Goal: Information Seeking & Learning: Learn about a topic

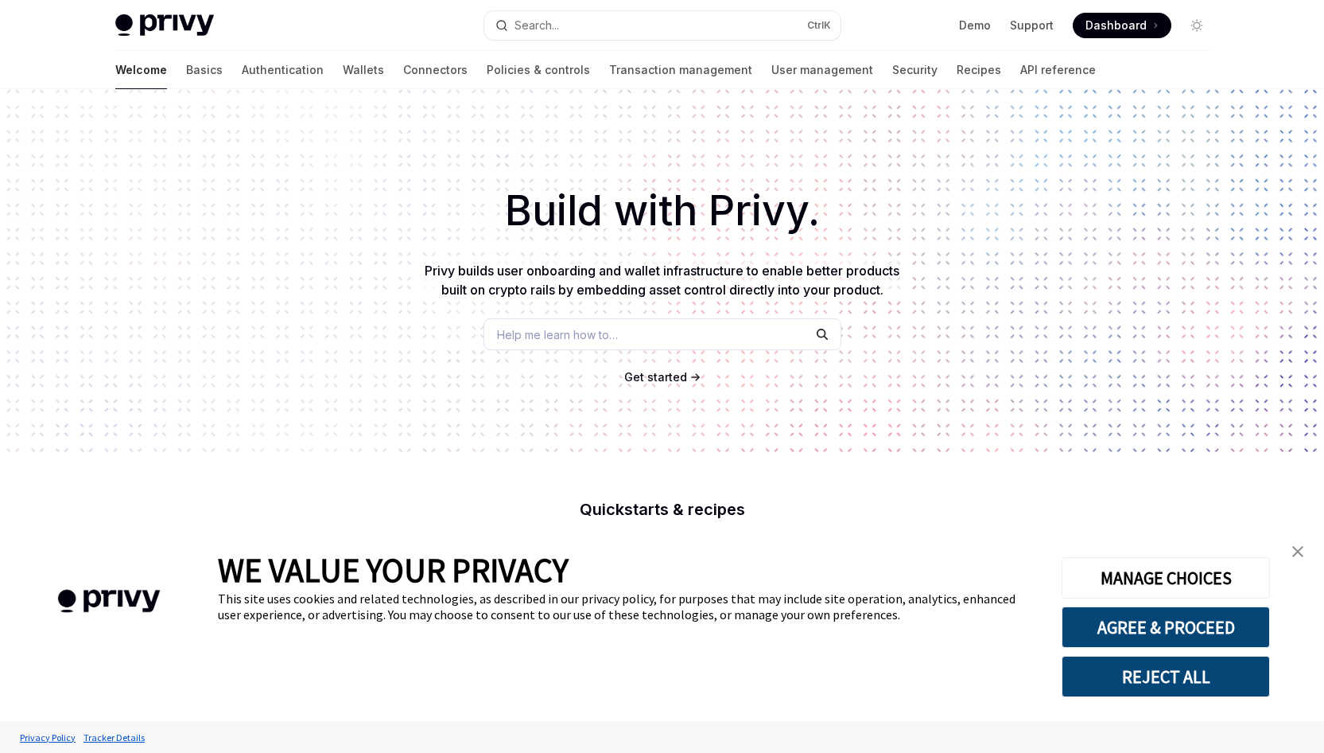
type textarea "*"
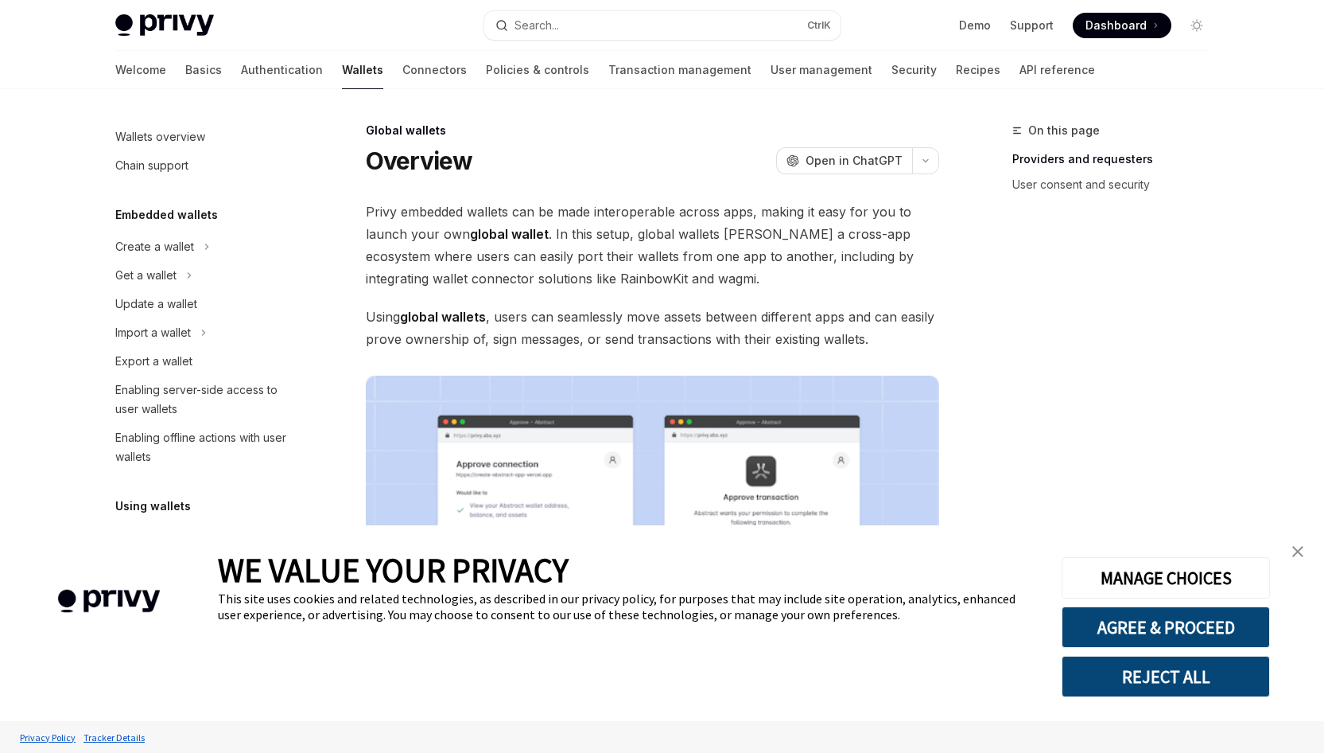
scroll to position [614, 0]
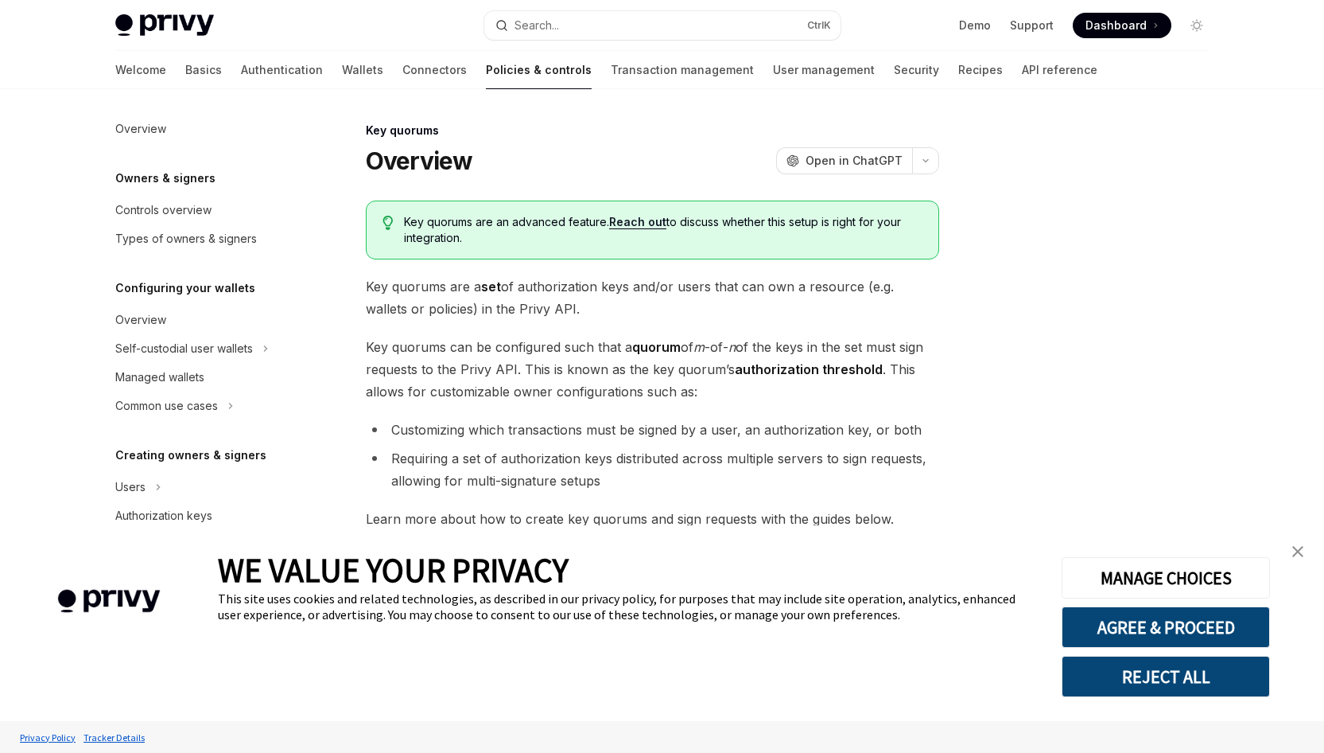
scroll to position [368, 0]
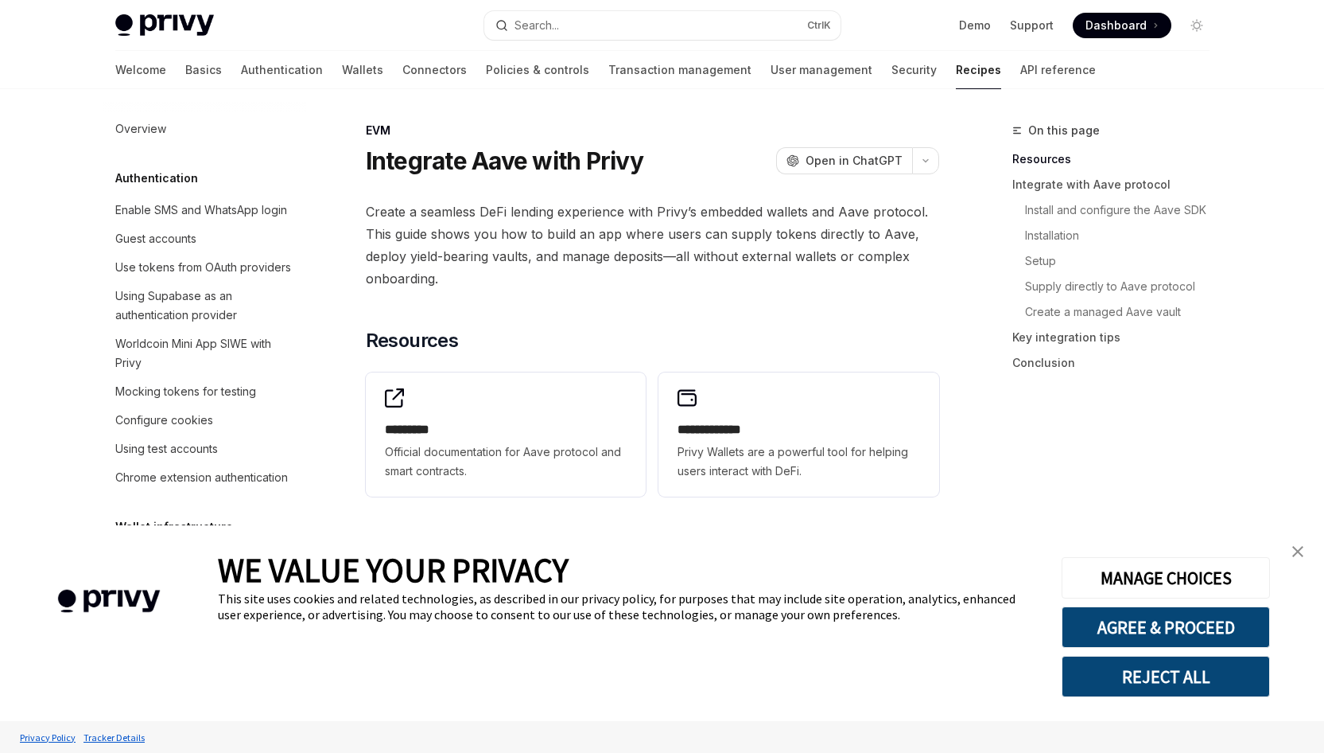
scroll to position [2247, 0]
